Goal: Task Accomplishment & Management: Use online tool/utility

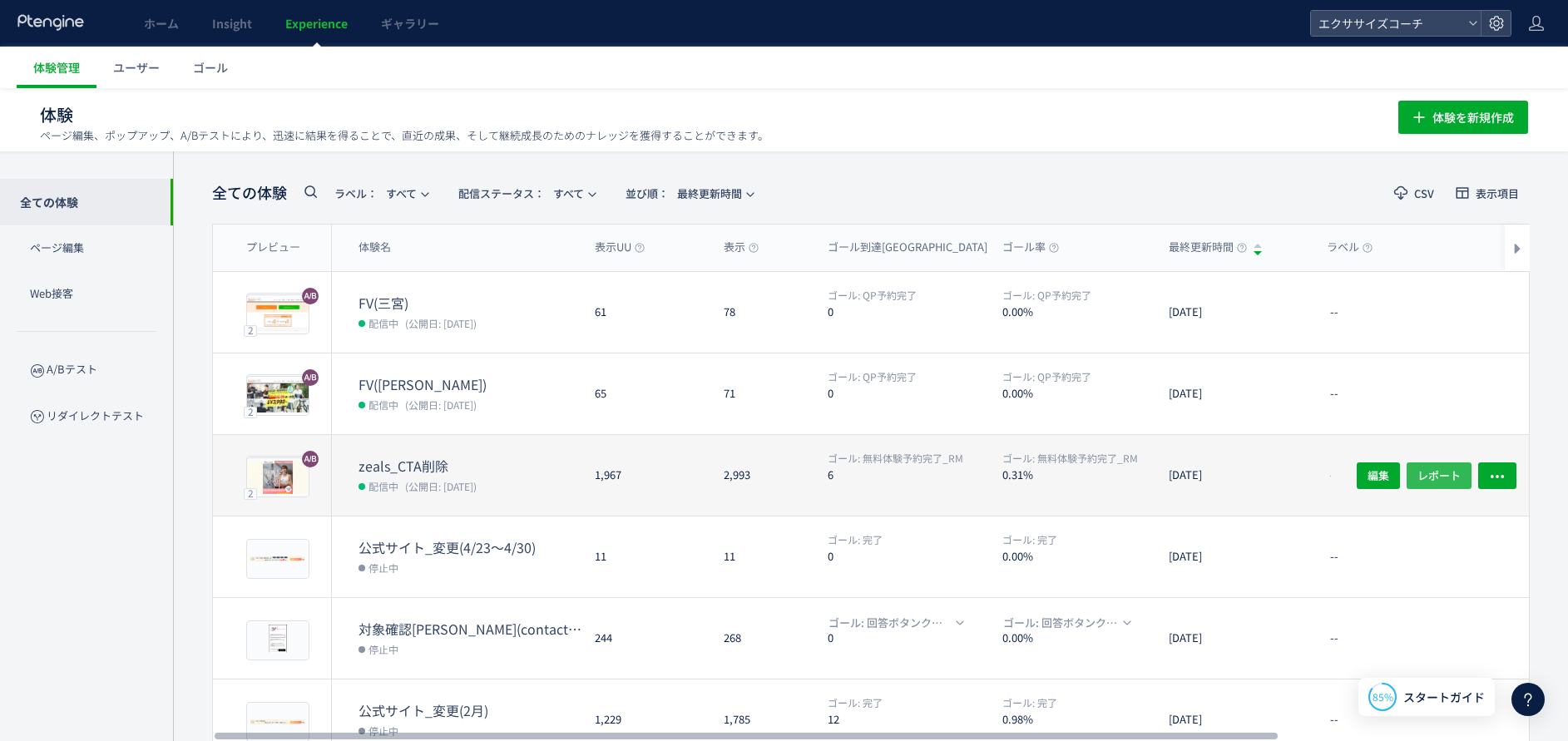
click at [1450, 470] on span "レポート" at bounding box center [1438, 474] width 43 height 27
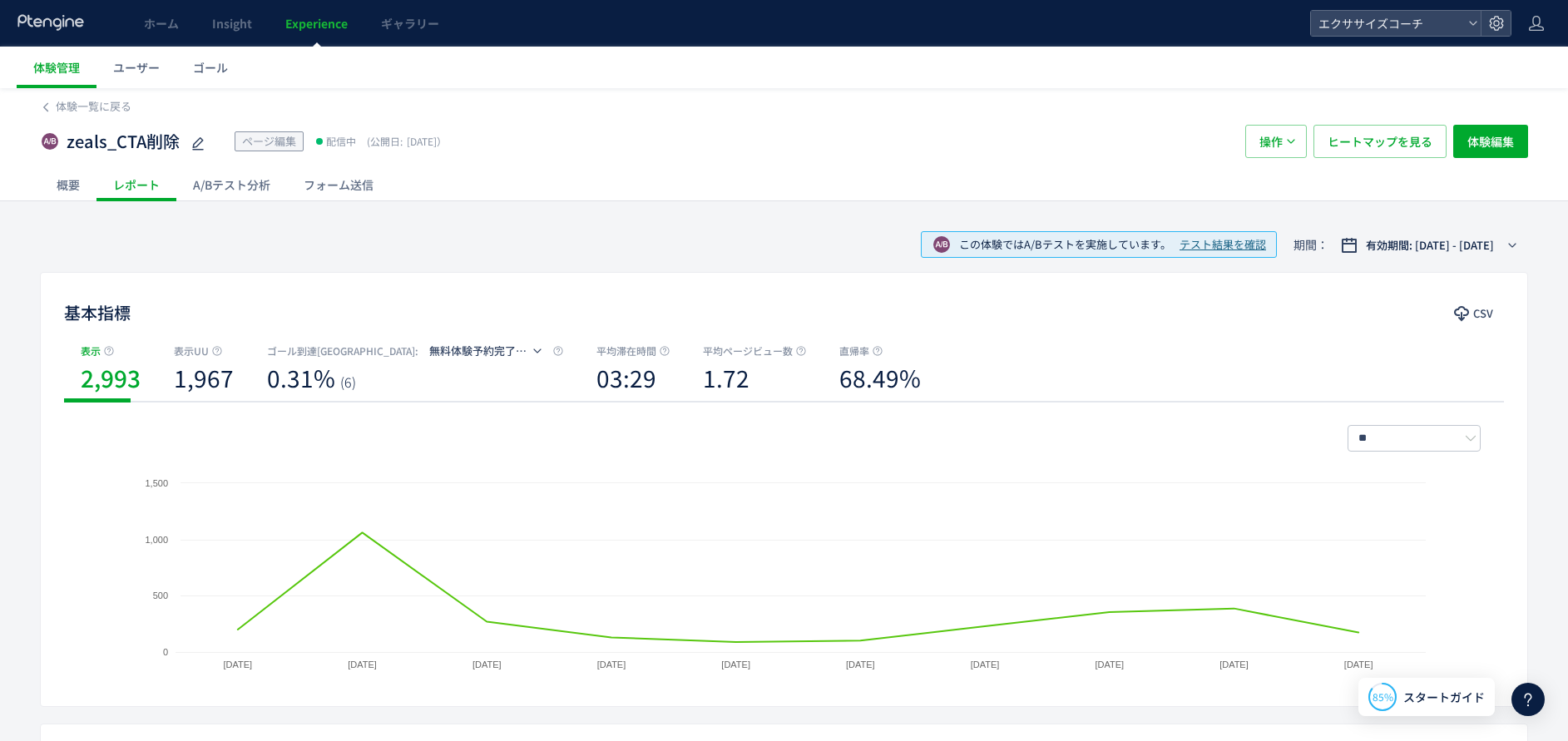
click at [246, 192] on div "A/Bテスト分析" at bounding box center [232, 185] width 110 height 33
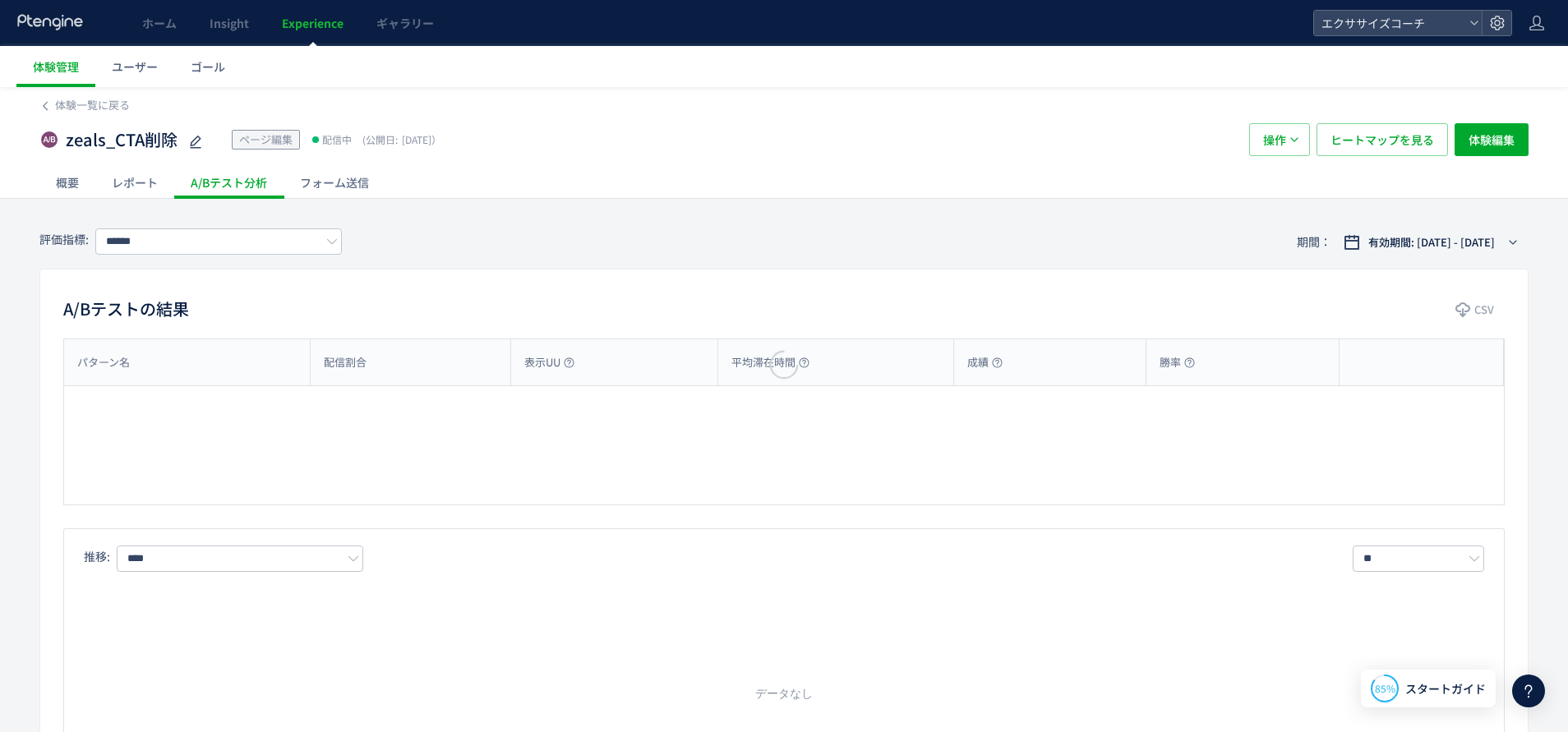
type input "**********"
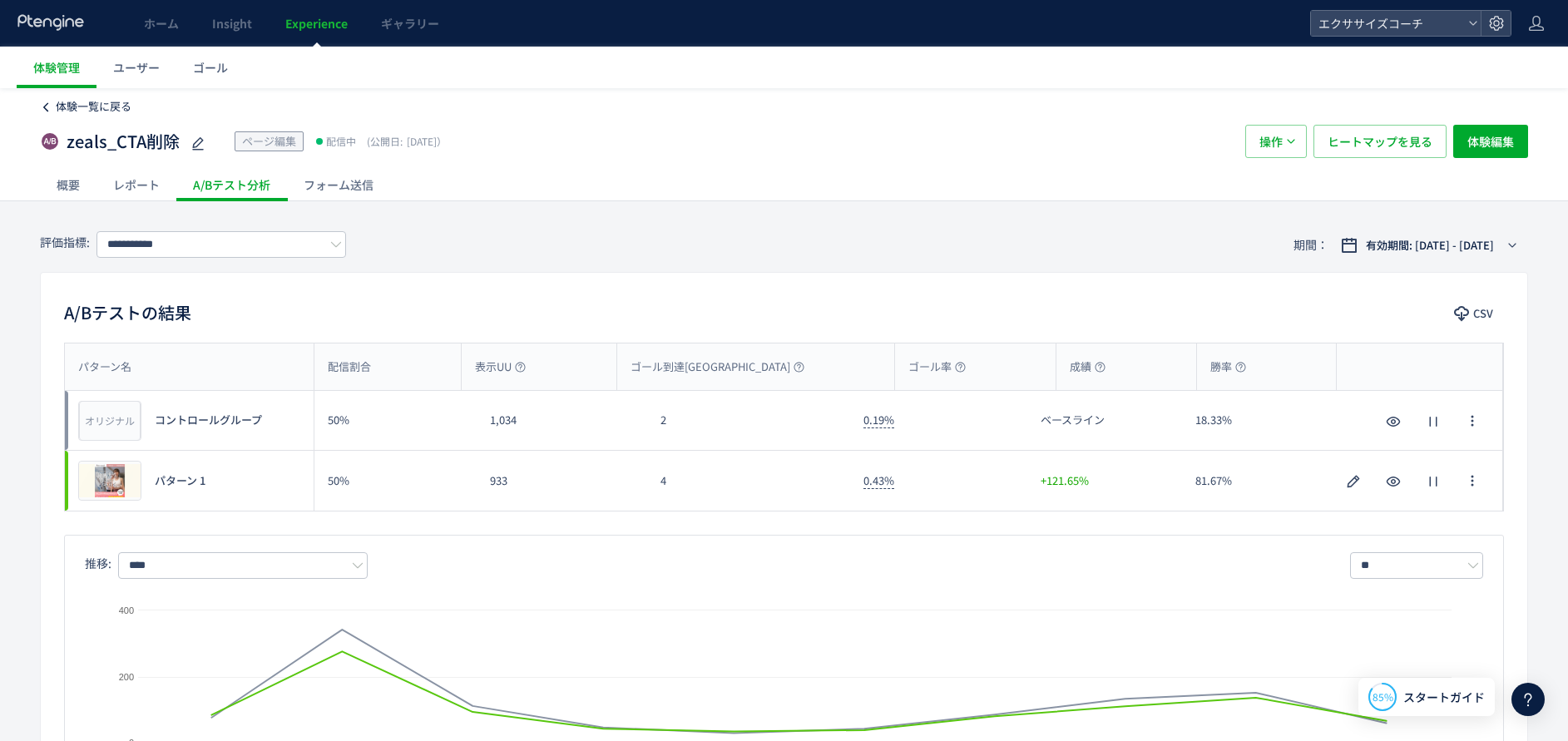
click at [50, 108] on icon at bounding box center [45, 107] width 12 height 12
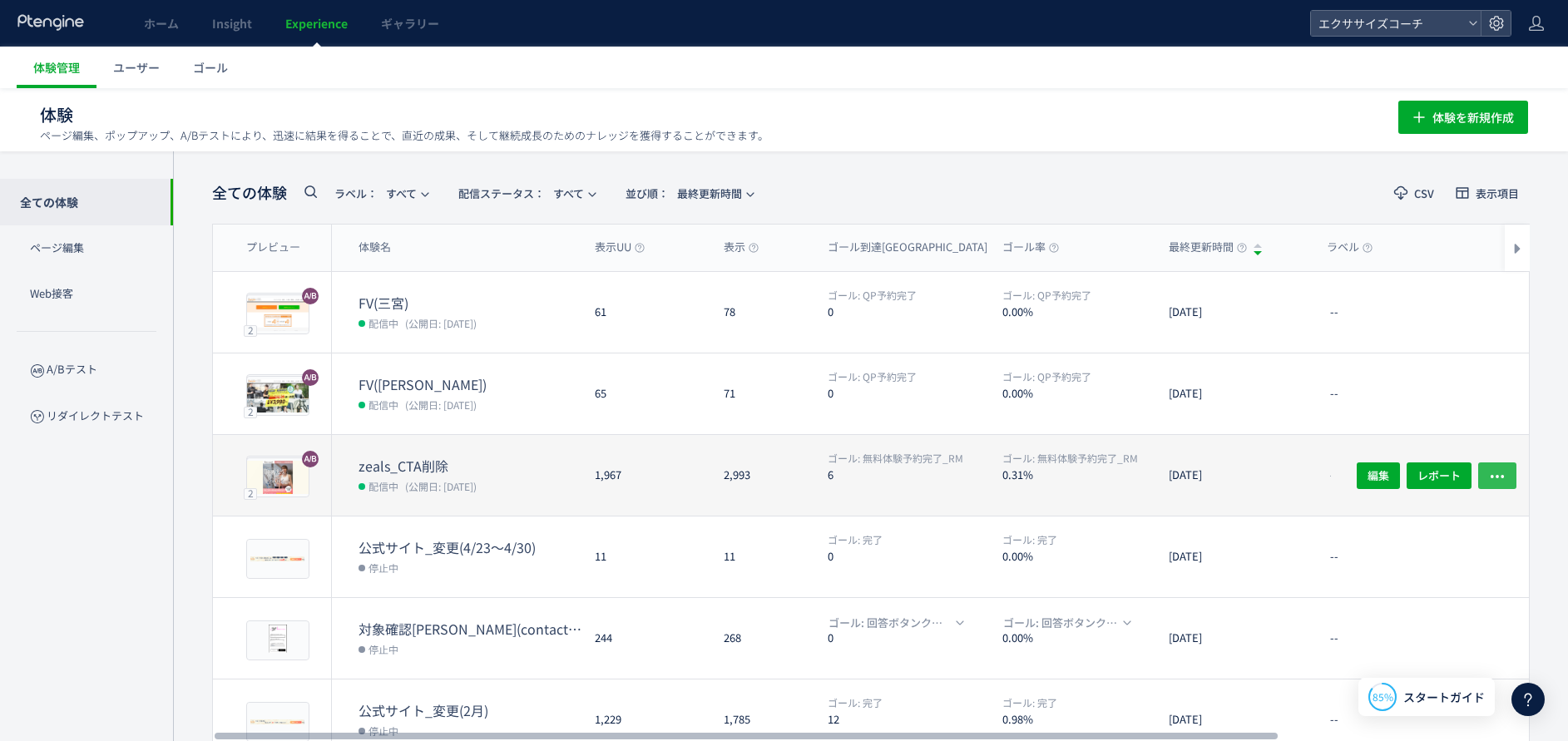
click at [1491, 477] on icon "button" at bounding box center [1497, 475] width 17 height 17
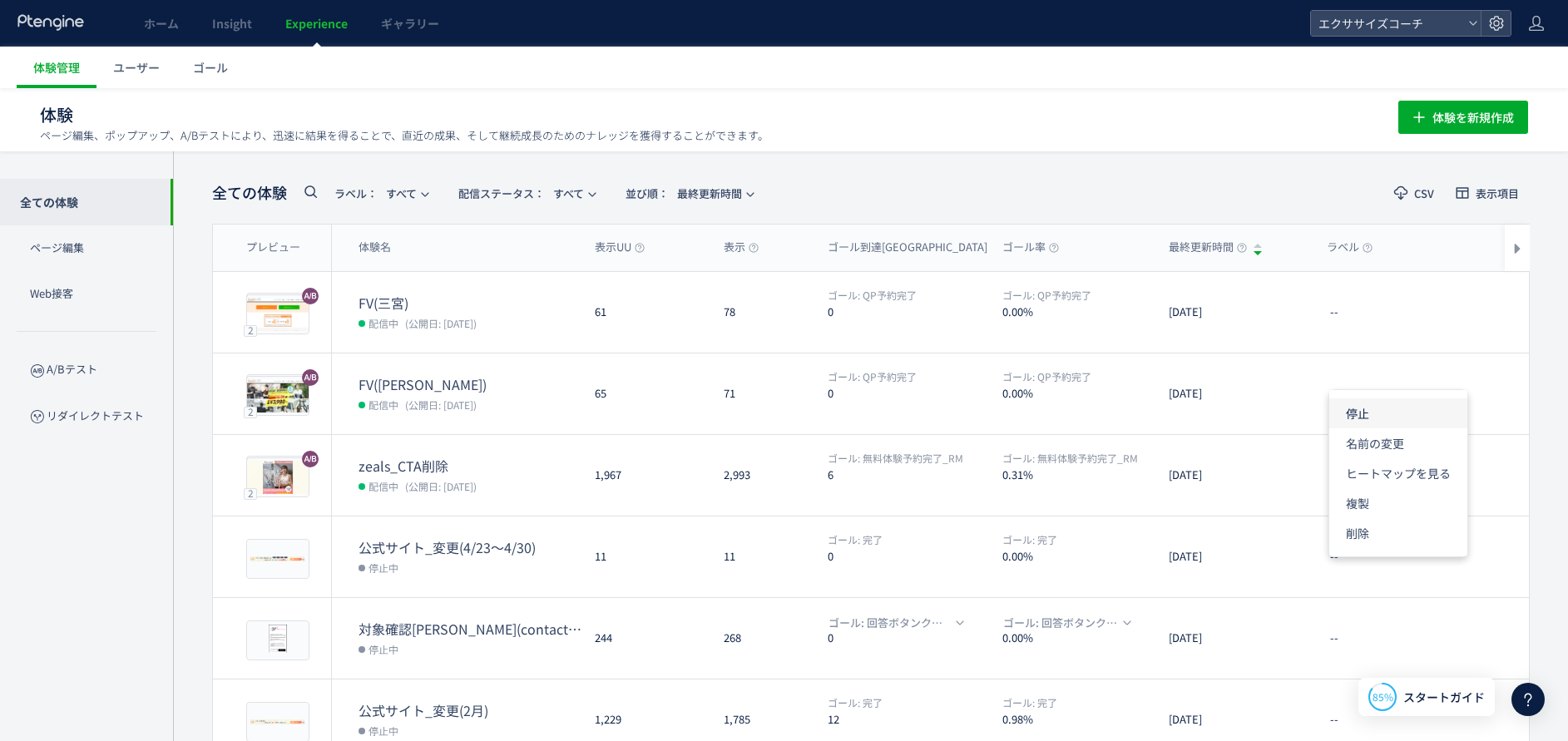
click at [1360, 412] on li "停止" at bounding box center [1398, 413] width 138 height 30
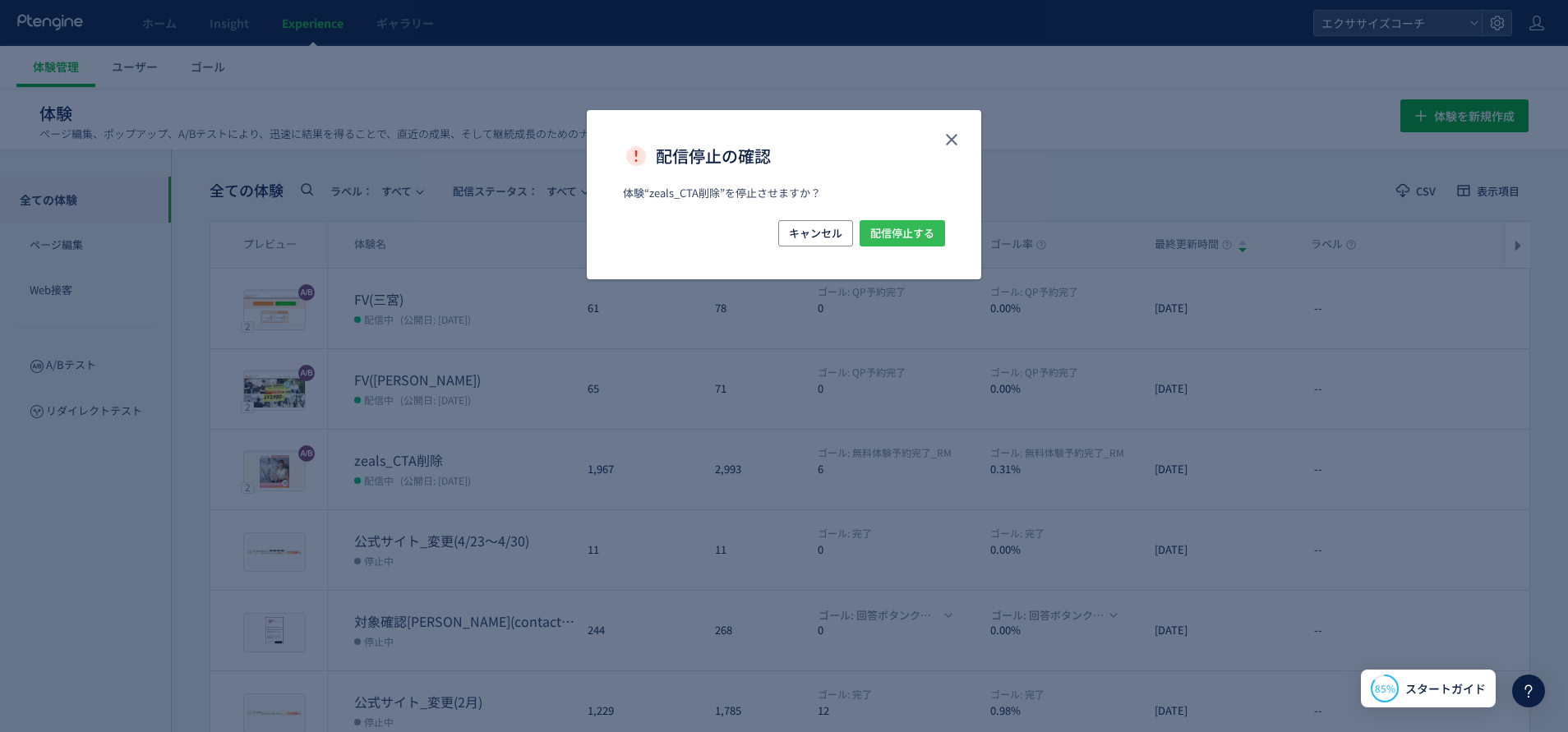
click at [937, 231] on button "配信停止する" at bounding box center [902, 232] width 85 height 26
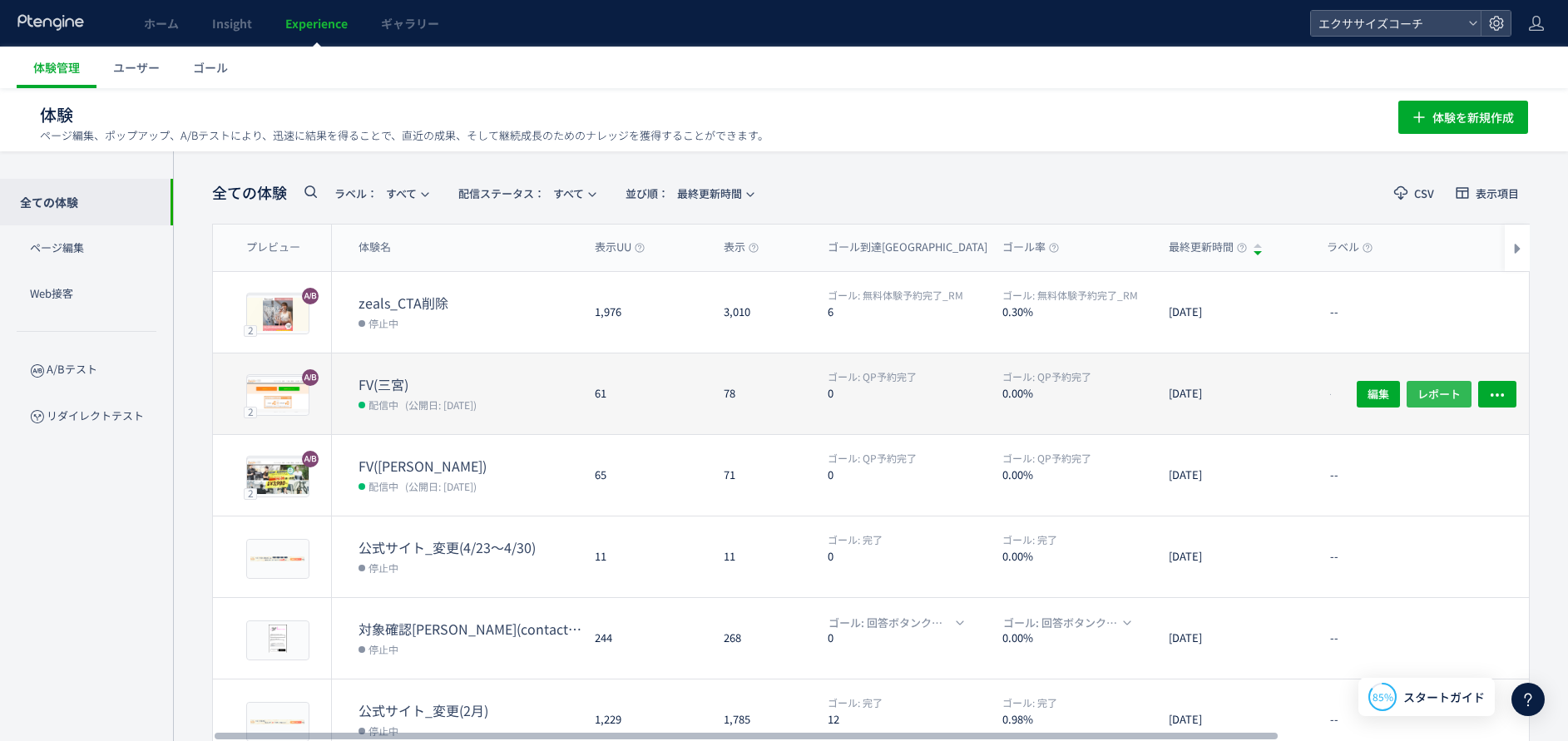
click at [1439, 397] on span "レポート" at bounding box center [1438, 393] width 43 height 27
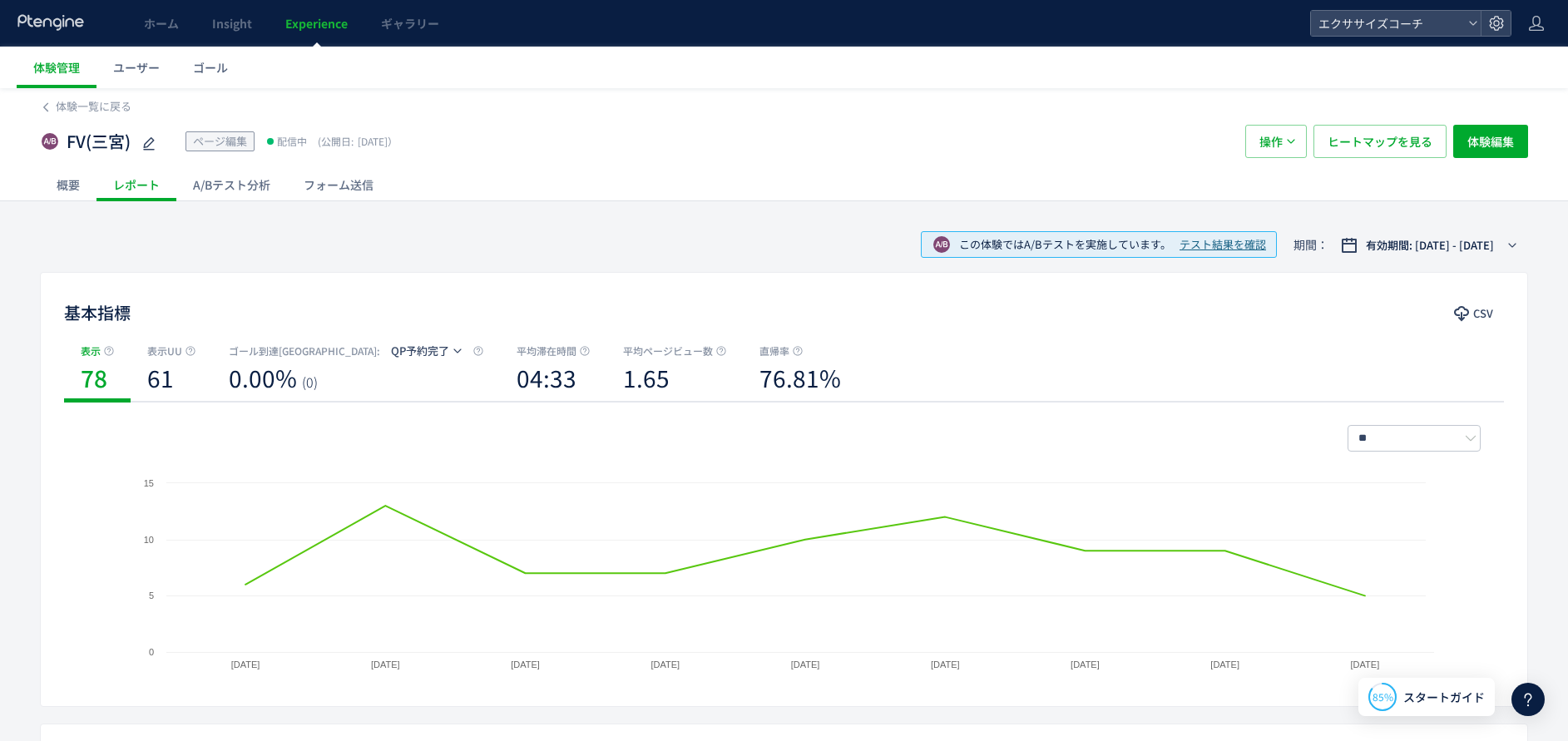
click at [231, 178] on div "A/Bテスト分析" at bounding box center [232, 185] width 110 height 33
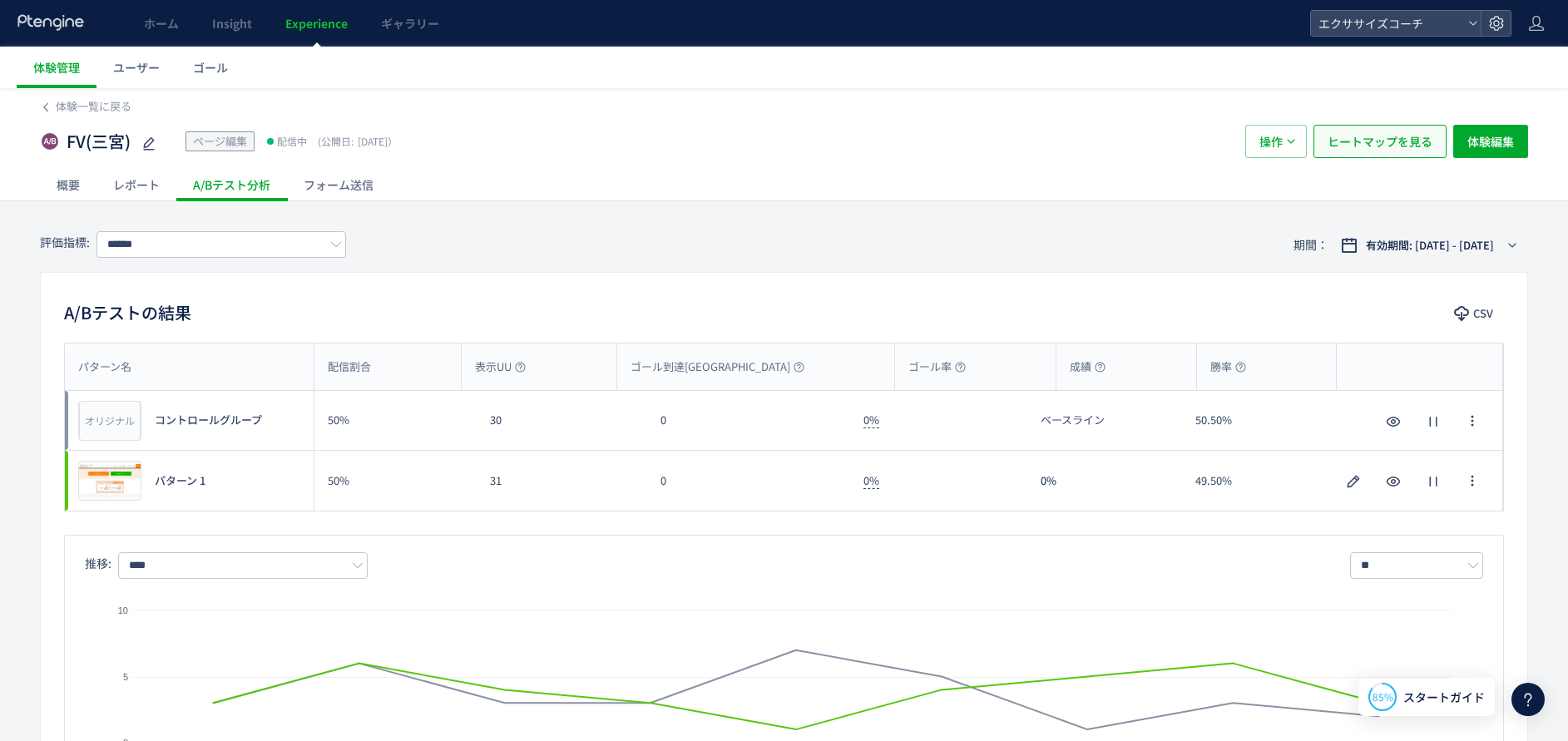
click at [1375, 132] on span "ヒートマップを見る" at bounding box center [1379, 142] width 105 height 33
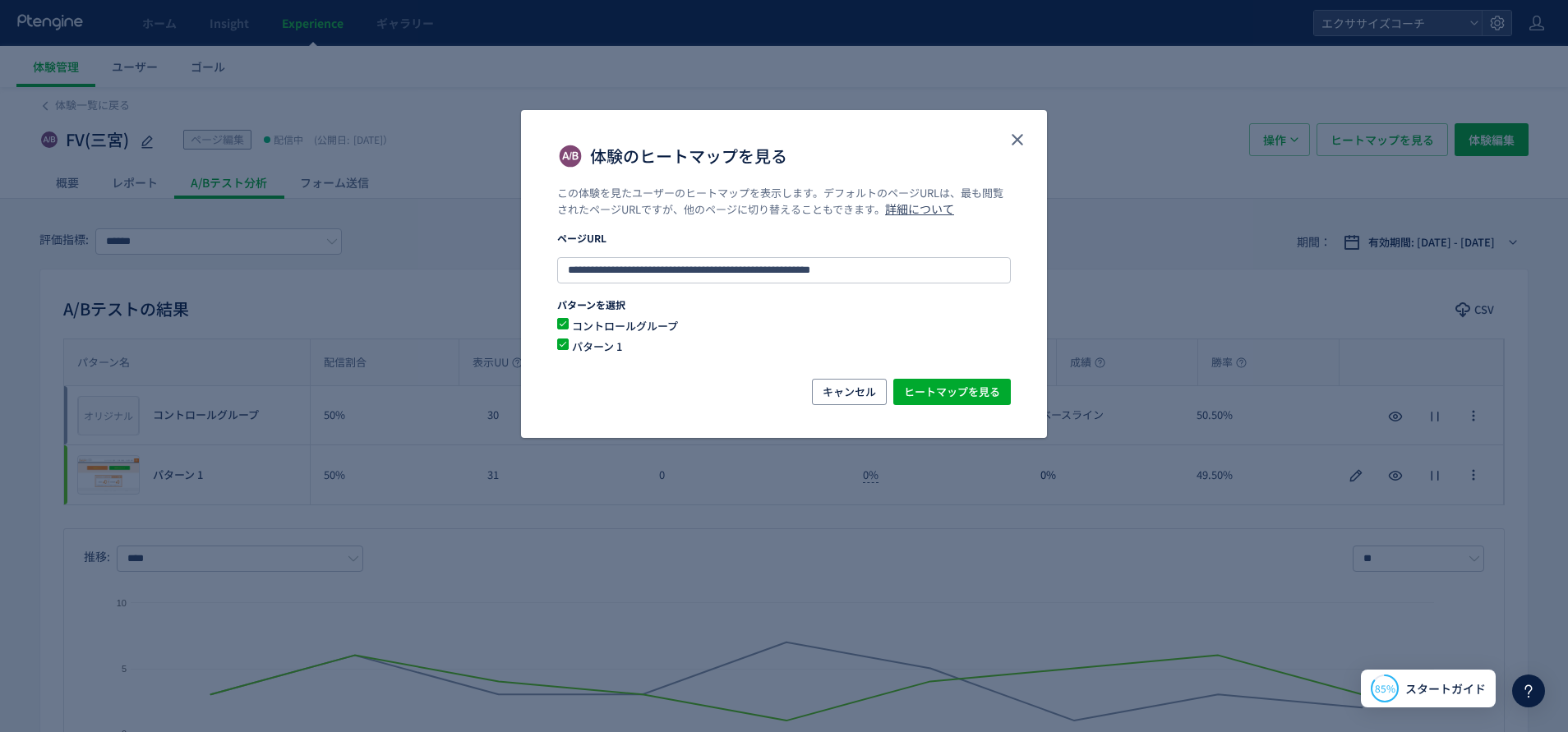
click at [951, 371] on div "**********" at bounding box center [783, 282] width 526 height 193
click at [968, 396] on span "ヒートマップを見る" at bounding box center [952, 391] width 96 height 26
click at [829, 391] on span "キャンセル" at bounding box center [849, 391] width 54 height 26
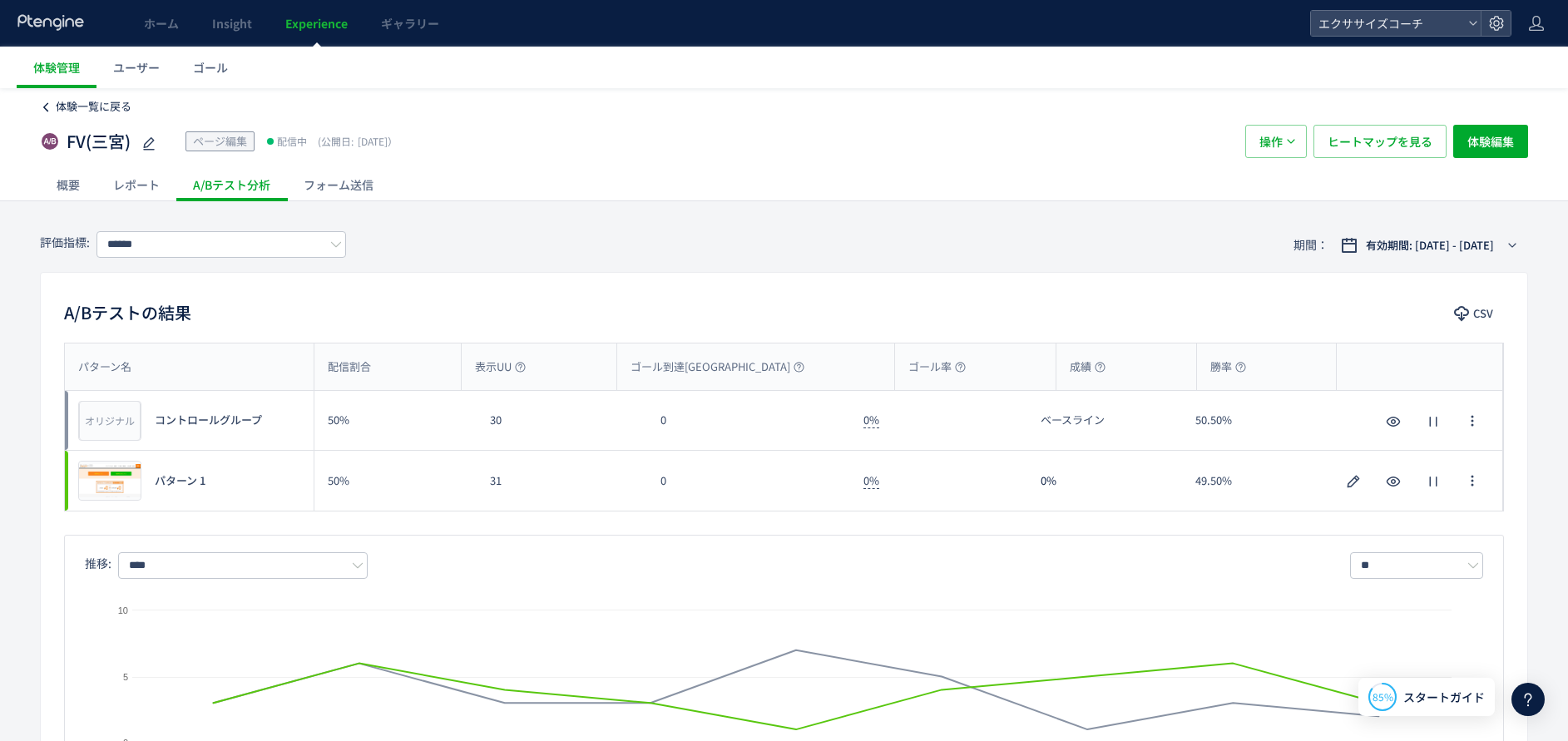
click at [54, 108] on link "体験一覧に戻る" at bounding box center [85, 107] width 91 height 16
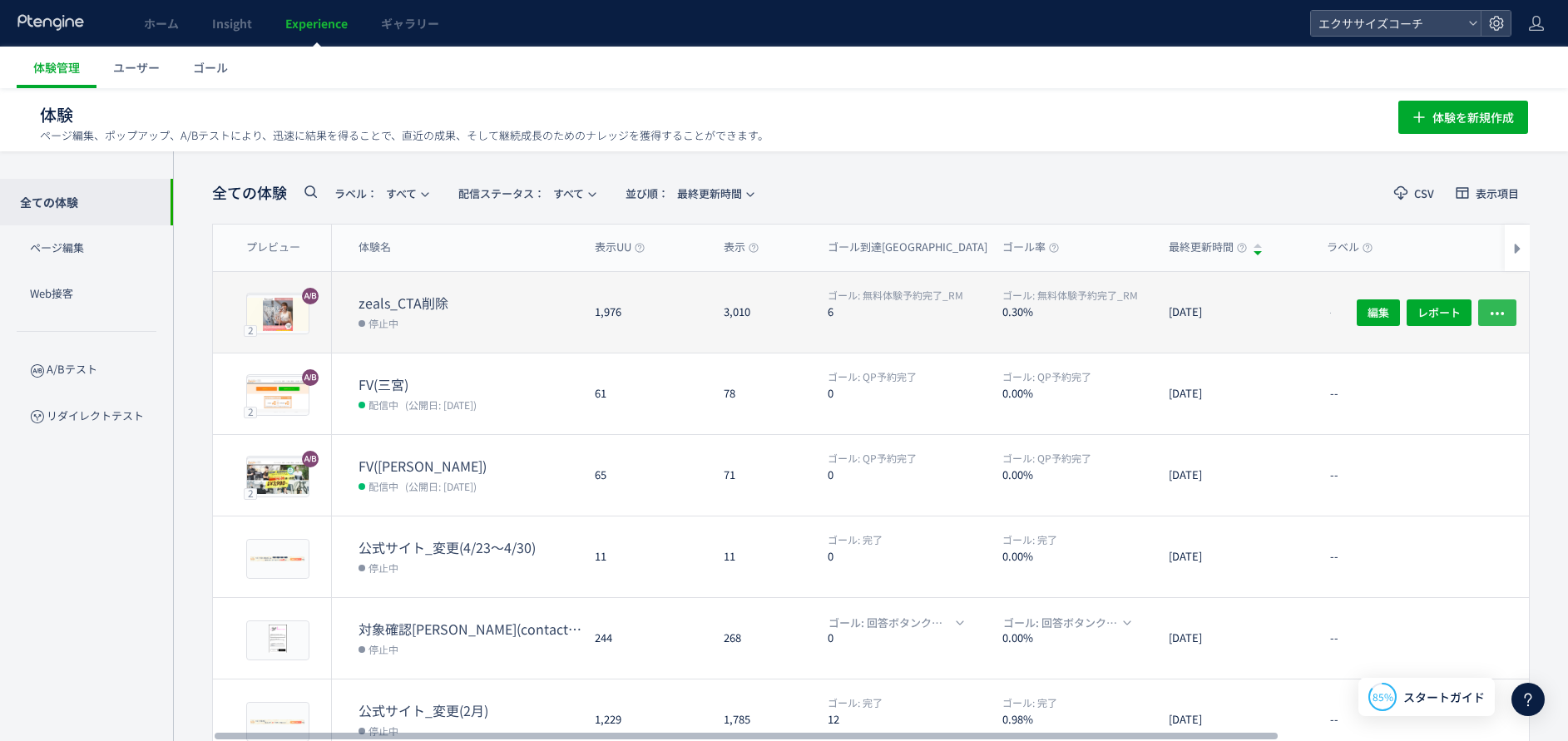
click at [1509, 311] on button "button" at bounding box center [1497, 312] width 39 height 27
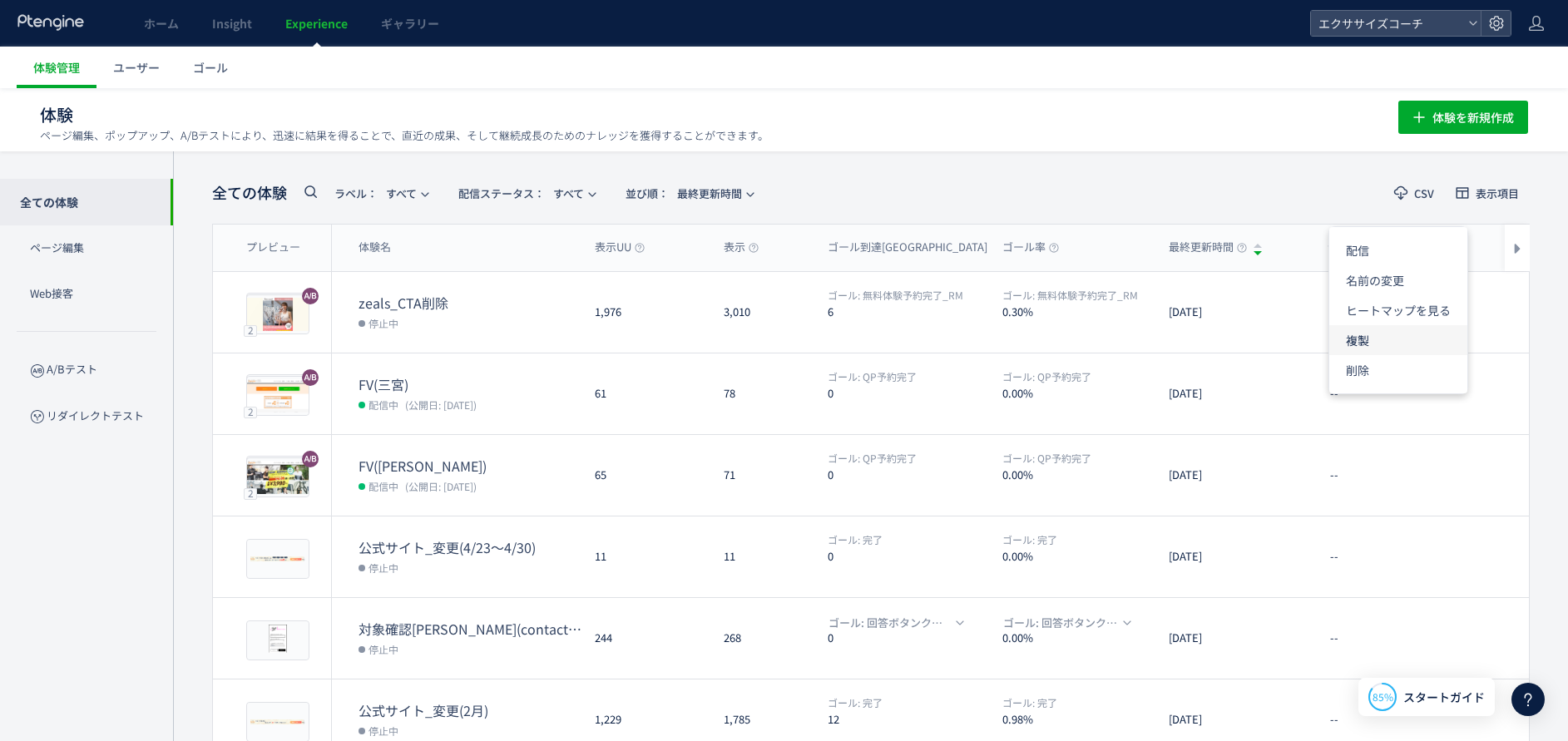
click at [1382, 331] on li "複製" at bounding box center [1398, 340] width 138 height 30
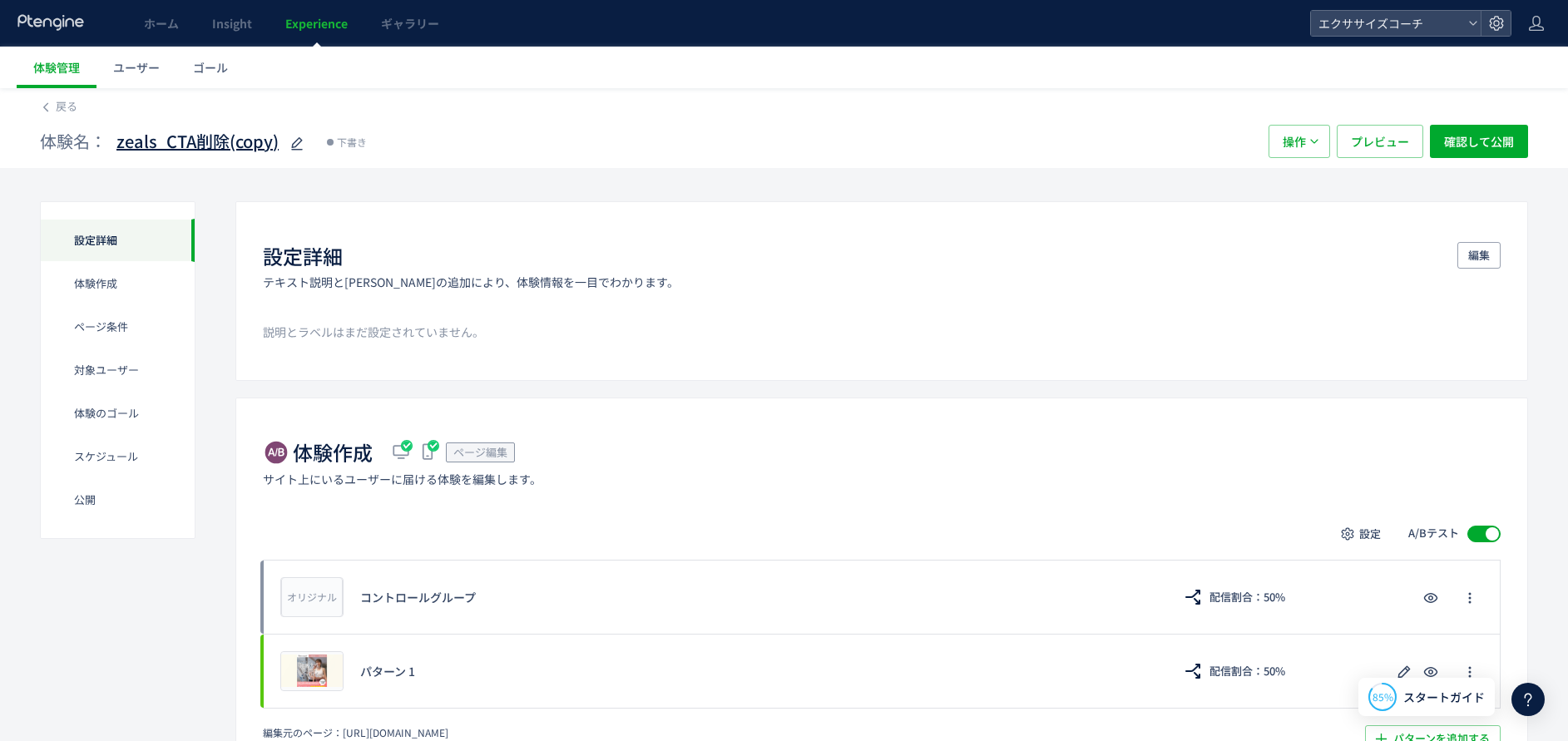
click at [305, 136] on icon at bounding box center [297, 144] width 20 height 20
type input "*******"
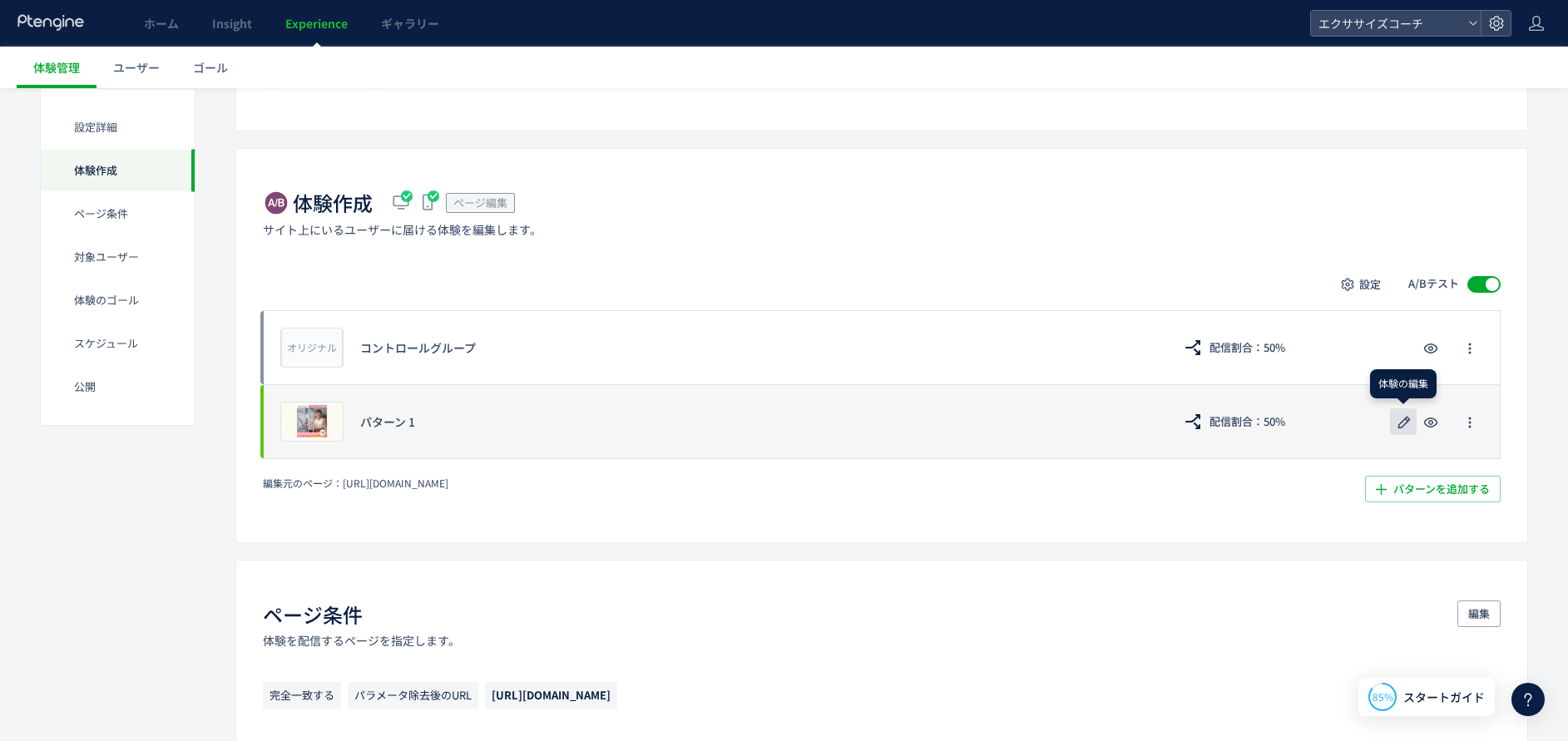
click at [1407, 419] on icon "button" at bounding box center [1404, 423] width 20 height 20
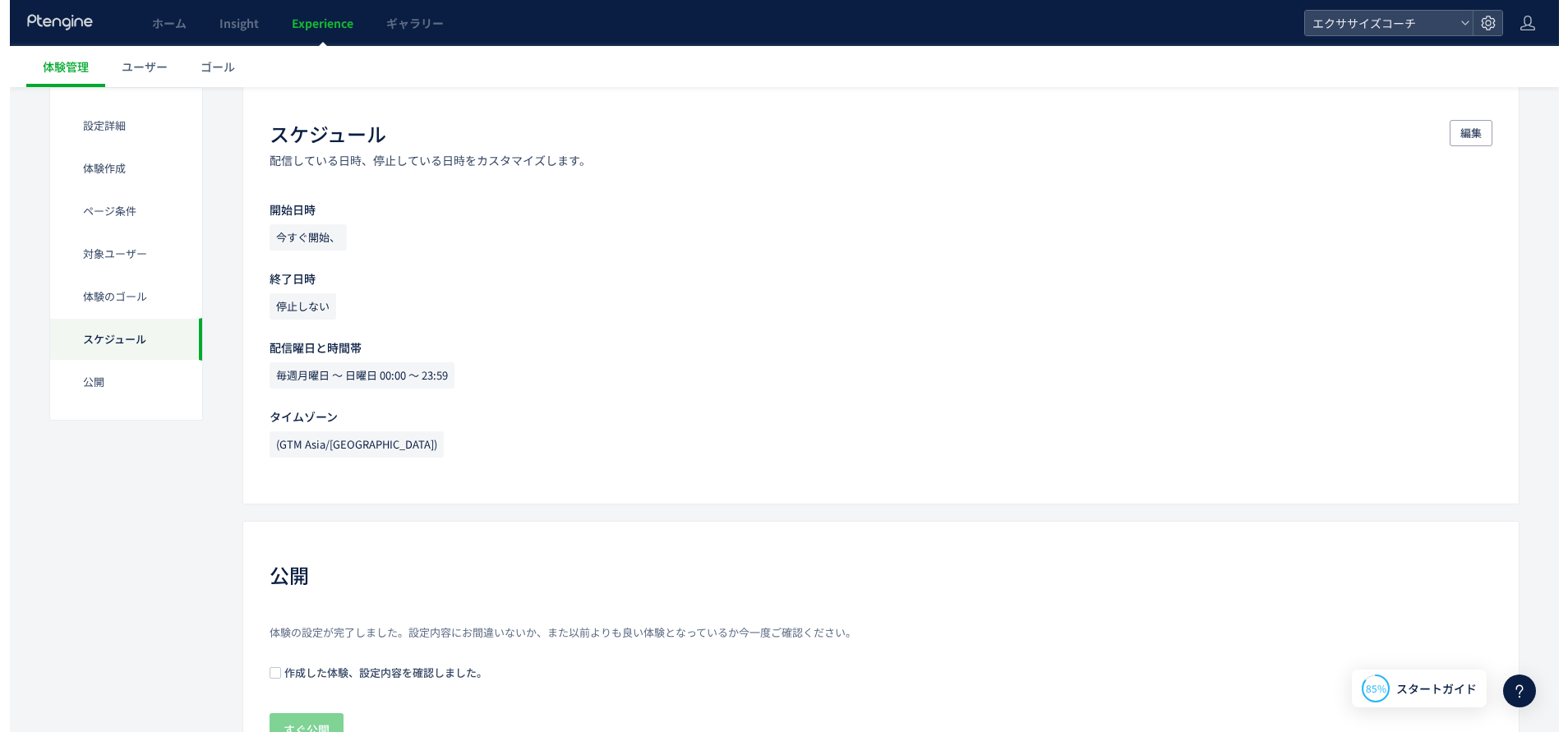
scroll to position [1462, 0]
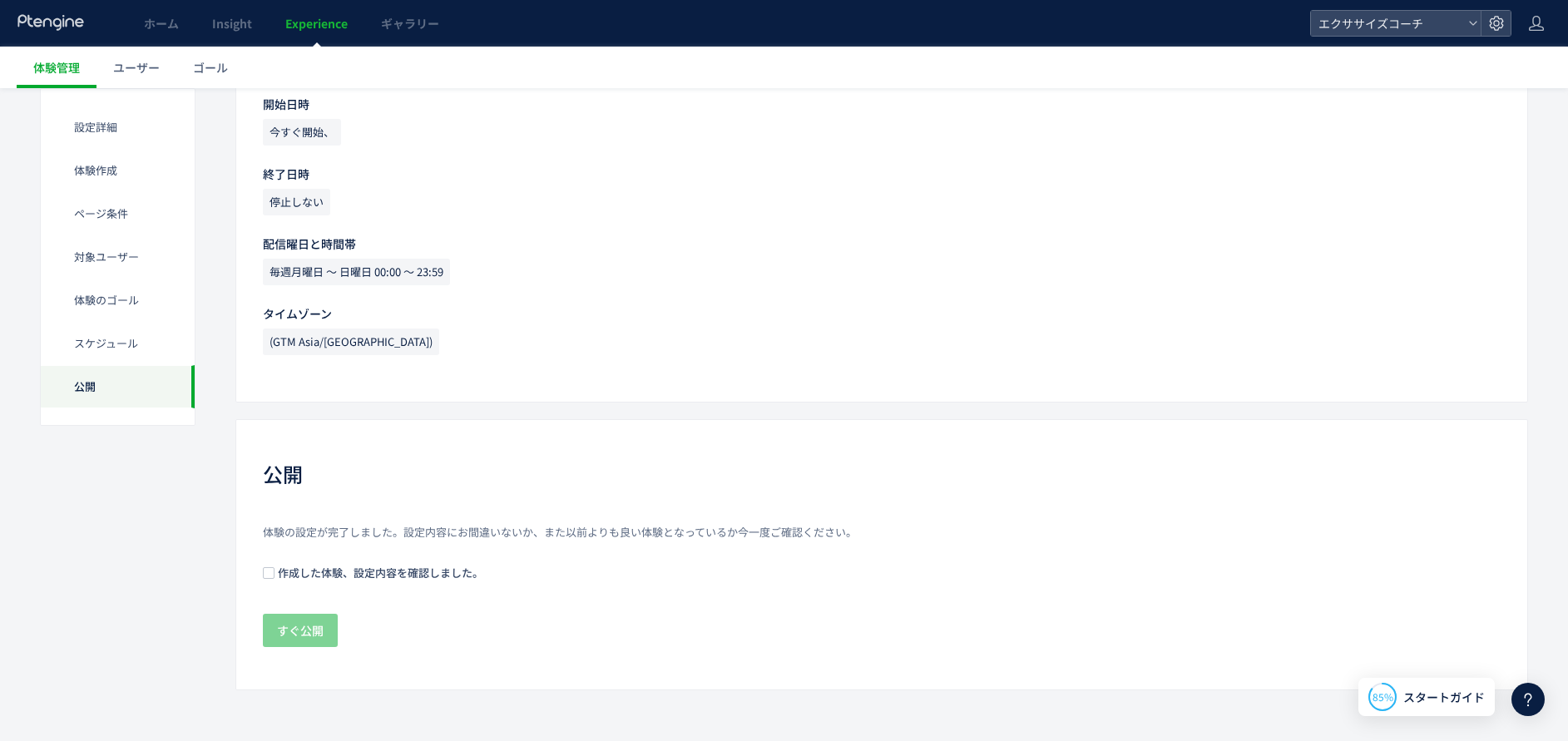
click at [335, 572] on span "作成した体験、設定内容を確認しました。" at bounding box center [378, 572] width 209 height 16
click at [292, 632] on span "すぐ公開" at bounding box center [300, 630] width 47 height 33
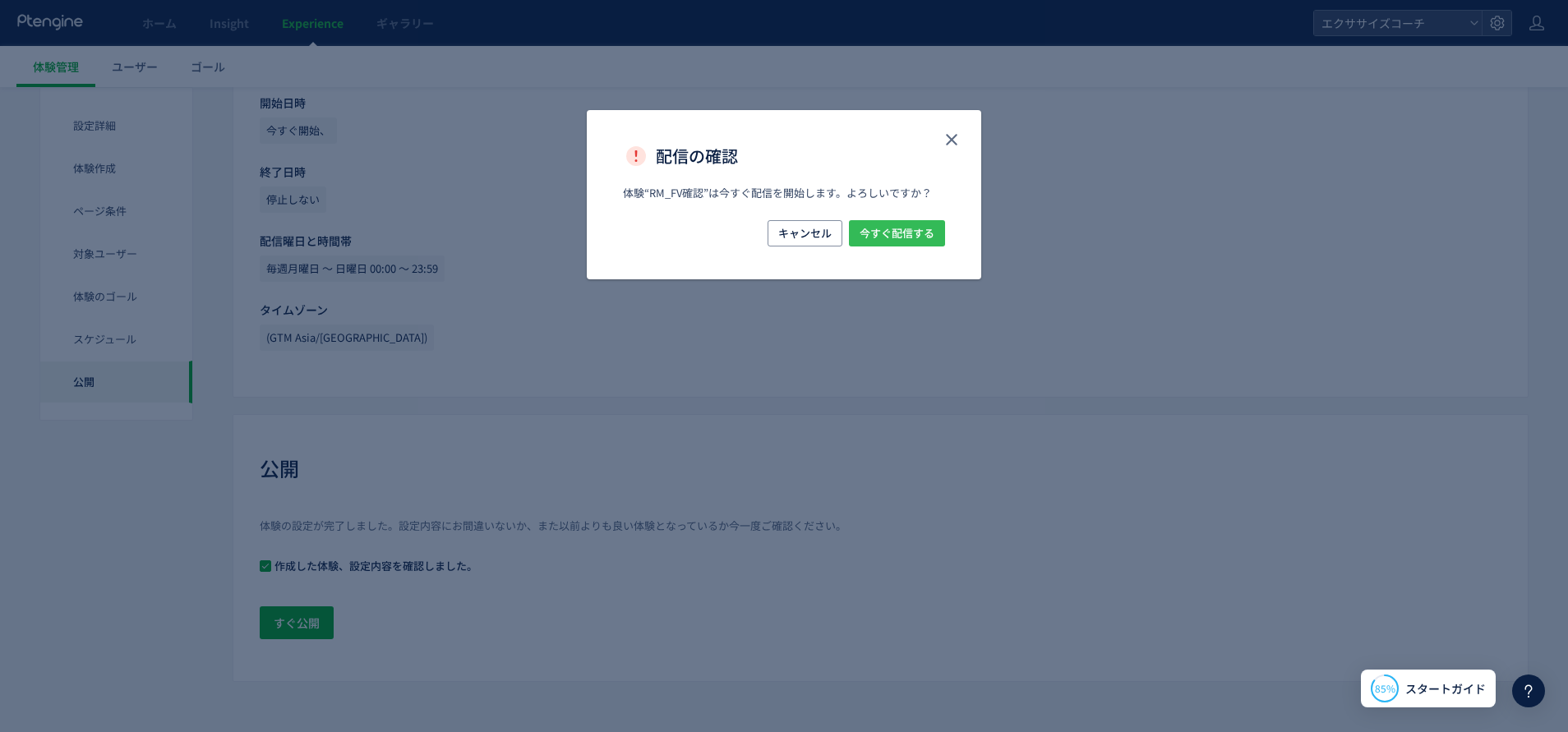
click at [910, 240] on span "今すぐ配信する" at bounding box center [897, 232] width 74 height 26
